Goal: Information Seeking & Learning: Learn about a topic

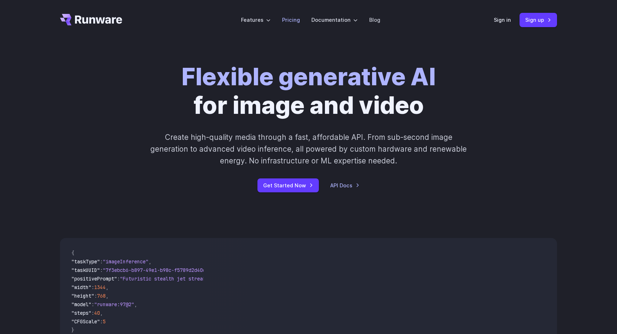
click at [289, 20] on link "Pricing" at bounding box center [291, 20] width 18 height 8
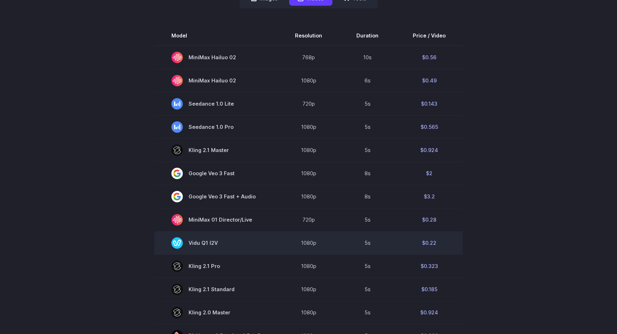
scroll to position [79, 0]
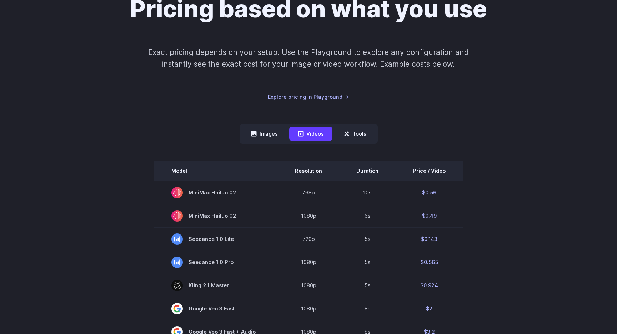
click at [429, 171] on th "Price / Video" at bounding box center [429, 171] width 67 height 20
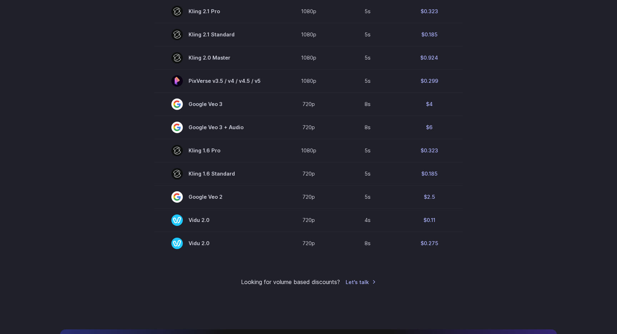
scroll to position [470, 0]
click at [489, 283] on div "Looking for volume based discounts? Let's talk" at bounding box center [308, 282] width 497 height 9
